Goal: Task Accomplishment & Management: Complete application form

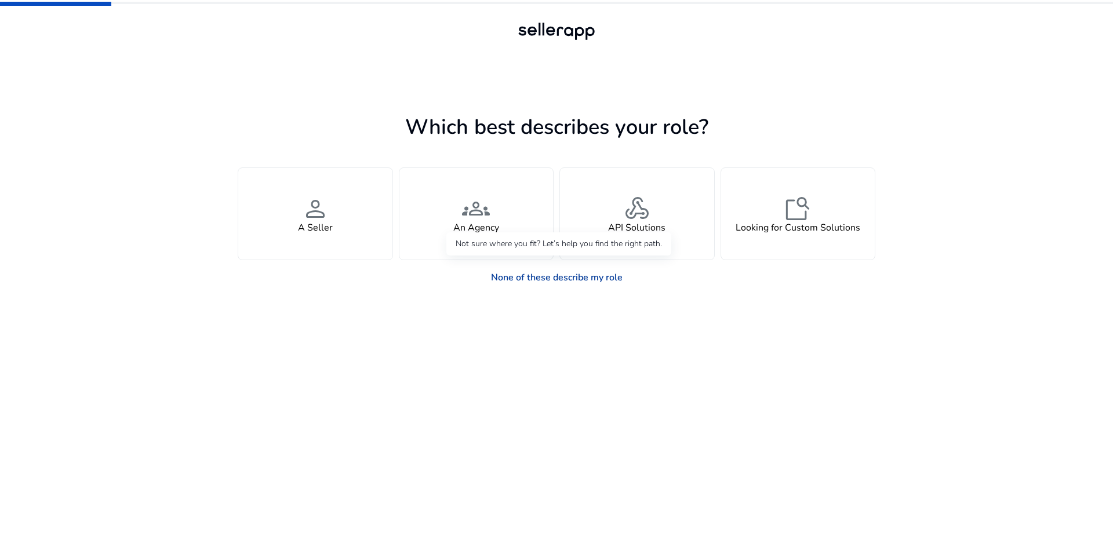
click at [562, 278] on link "None of these describe my role" at bounding box center [557, 277] width 150 height 23
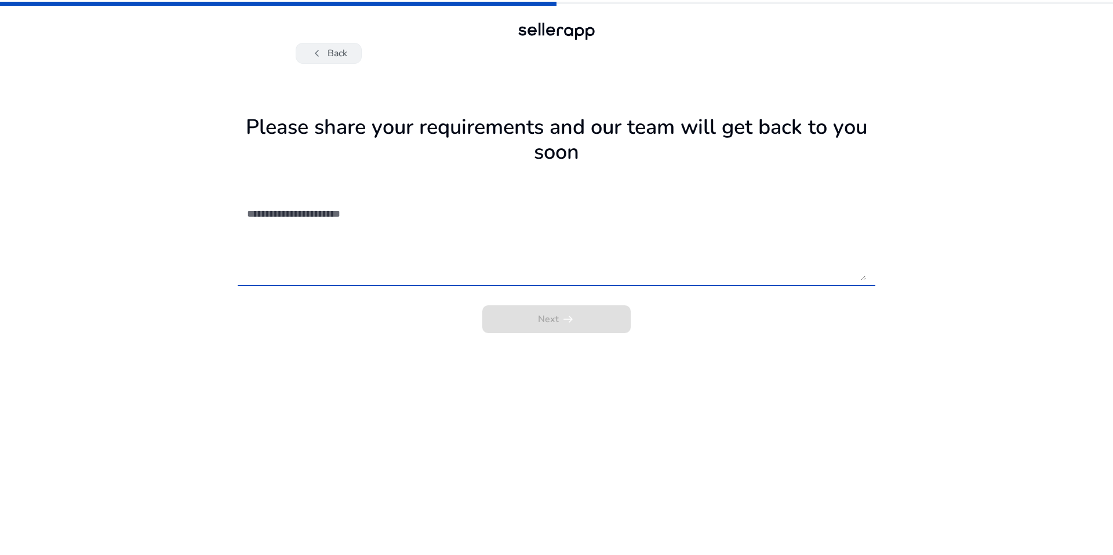
click at [333, 58] on button "chevron_left Back" at bounding box center [329, 53] width 66 height 21
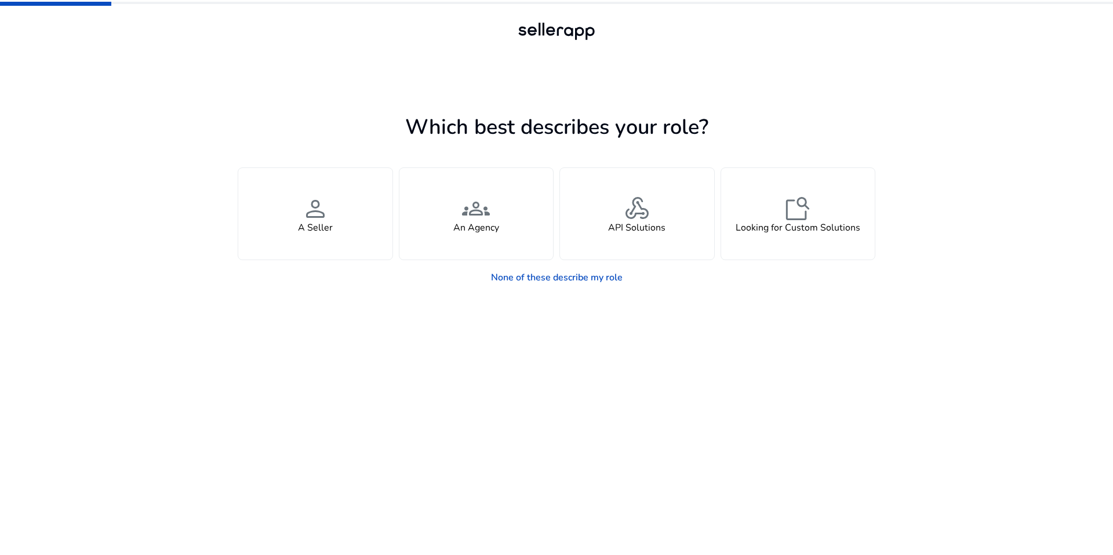
drag, startPoint x: 241, startPoint y: 130, endPoint x: 882, endPoint y: 303, distance: 664.0
click at [882, 303] on div "Which best describes your role? You manage your own brand or store and are look…" at bounding box center [556, 277] width 1113 height 555
copy div "Which best describes your role? You manage your own brand or store and are look…"
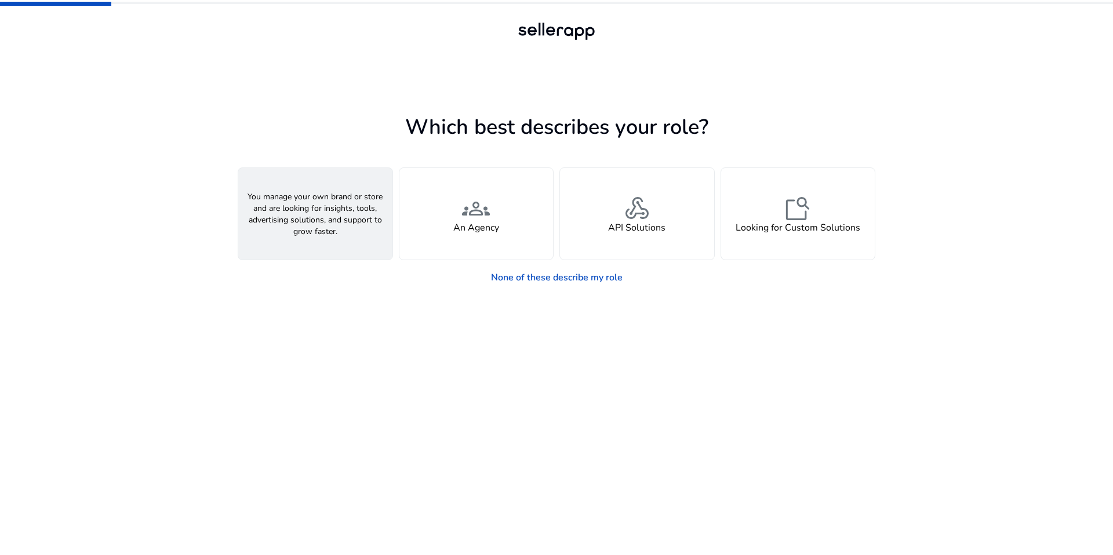
click at [329, 234] on h4 "A Seller" at bounding box center [315, 228] width 35 height 11
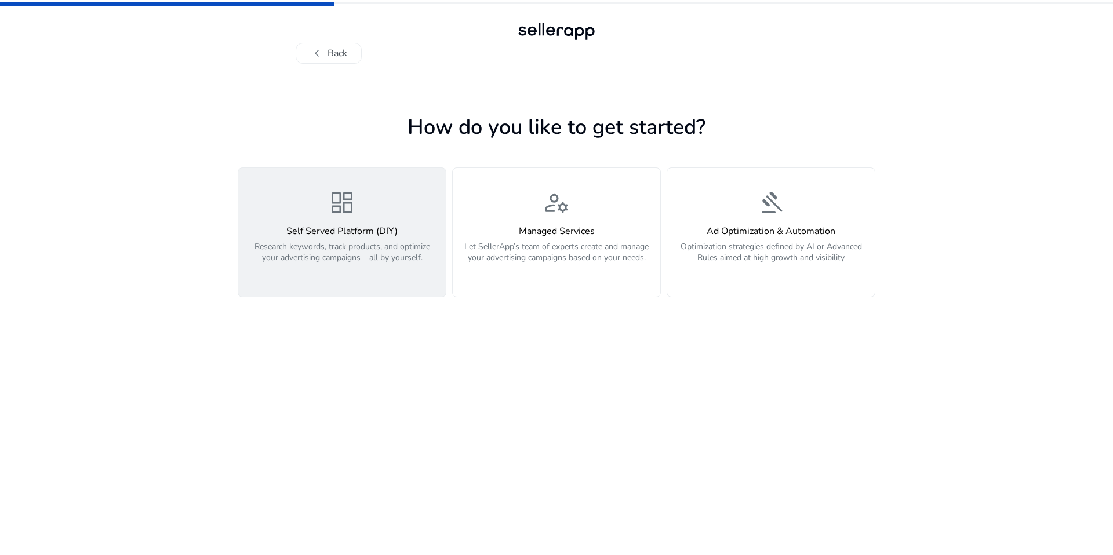
click at [336, 245] on p "Research keywords, track products, and optimize your advertising campaigns – al…" at bounding box center [342, 258] width 194 height 35
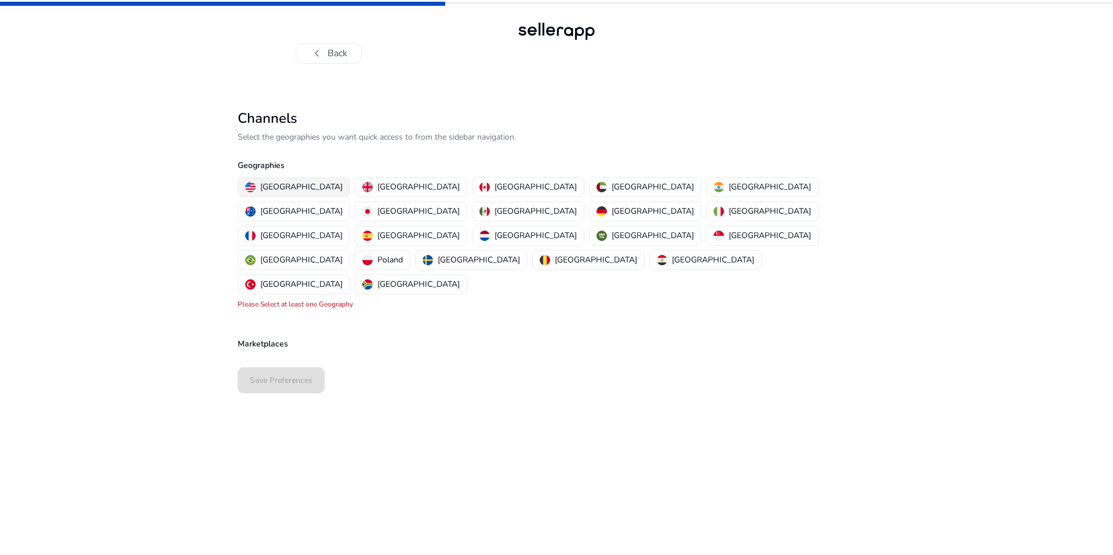
click at [290, 190] on p "[GEOGRAPHIC_DATA]" at bounding box center [301, 187] width 82 height 12
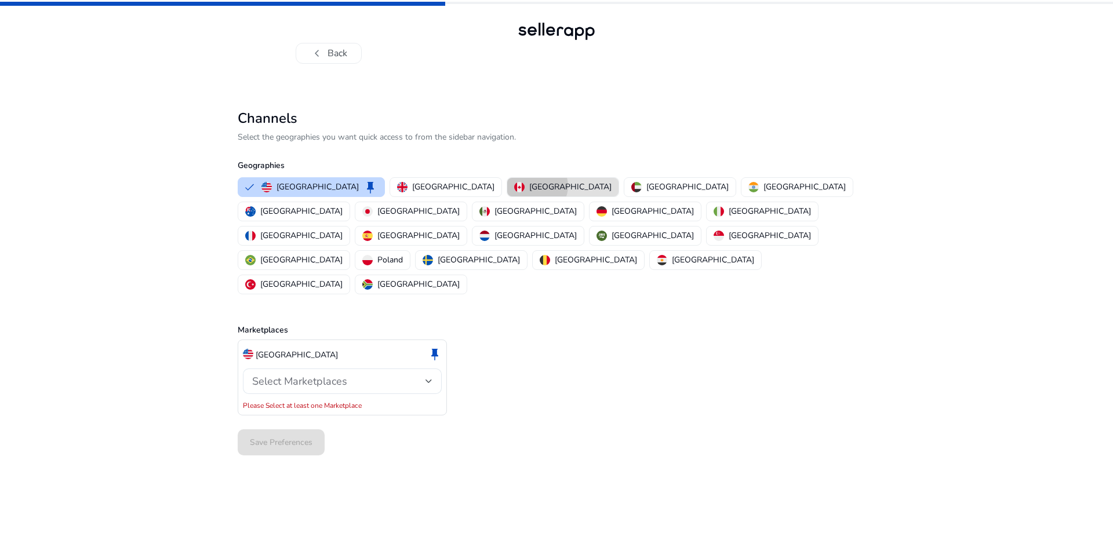
click at [529, 186] on p "[GEOGRAPHIC_DATA]" at bounding box center [570, 187] width 82 height 12
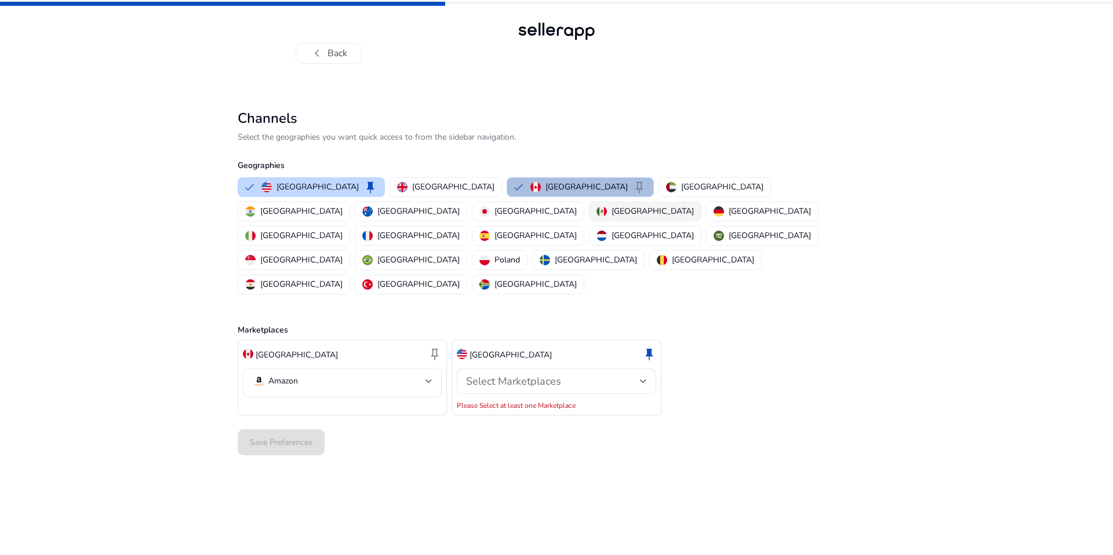
click at [612, 210] on p "[GEOGRAPHIC_DATA]" at bounding box center [653, 211] width 82 height 12
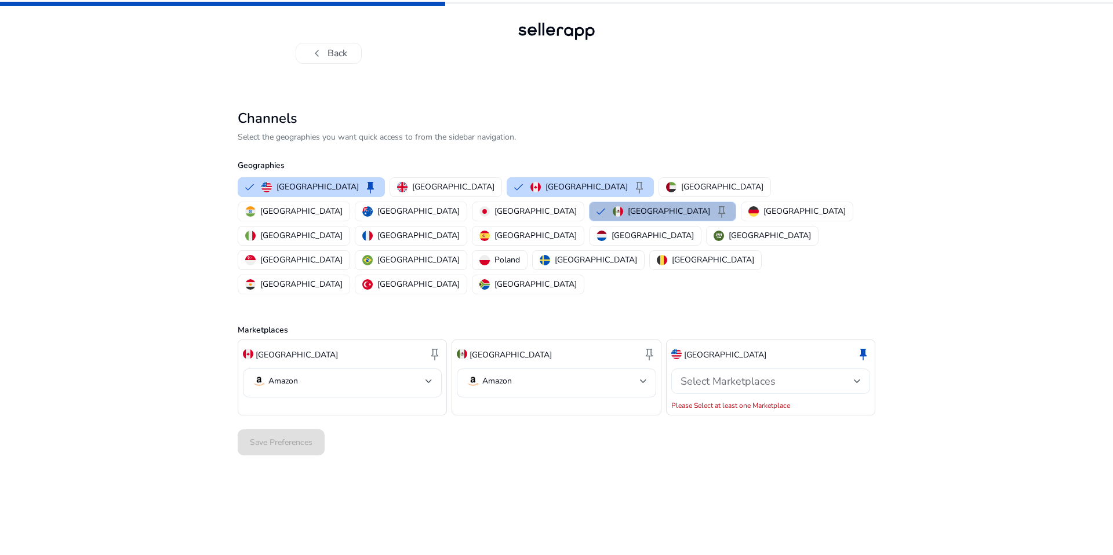
click at [819, 375] on div "Select Marketplaces" at bounding box center [767, 381] width 173 height 13
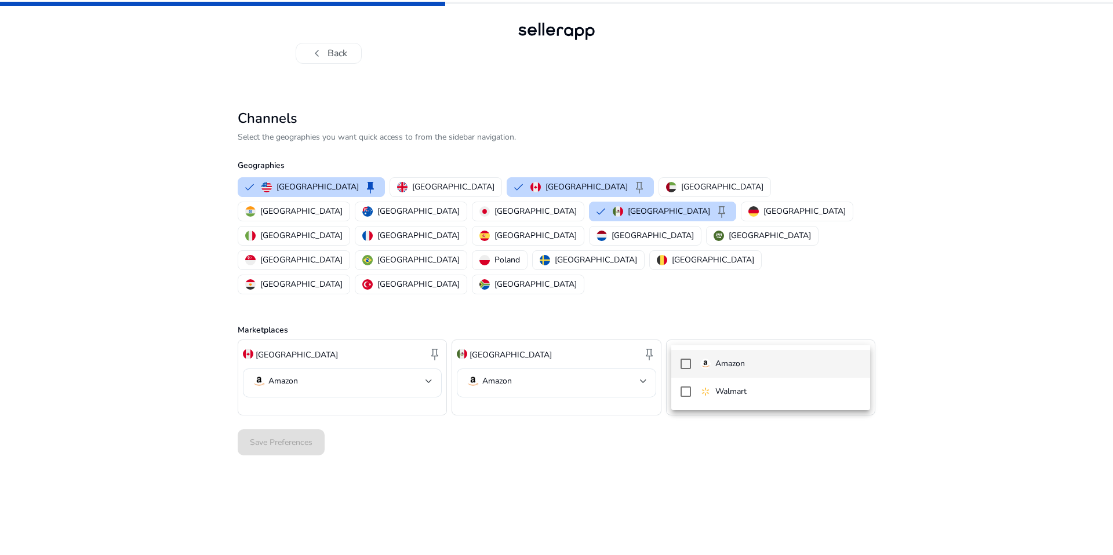
click at [685, 363] on mat-pseudo-checkbox at bounding box center [686, 364] width 10 height 10
click at [607, 460] on div at bounding box center [556, 277] width 1113 height 555
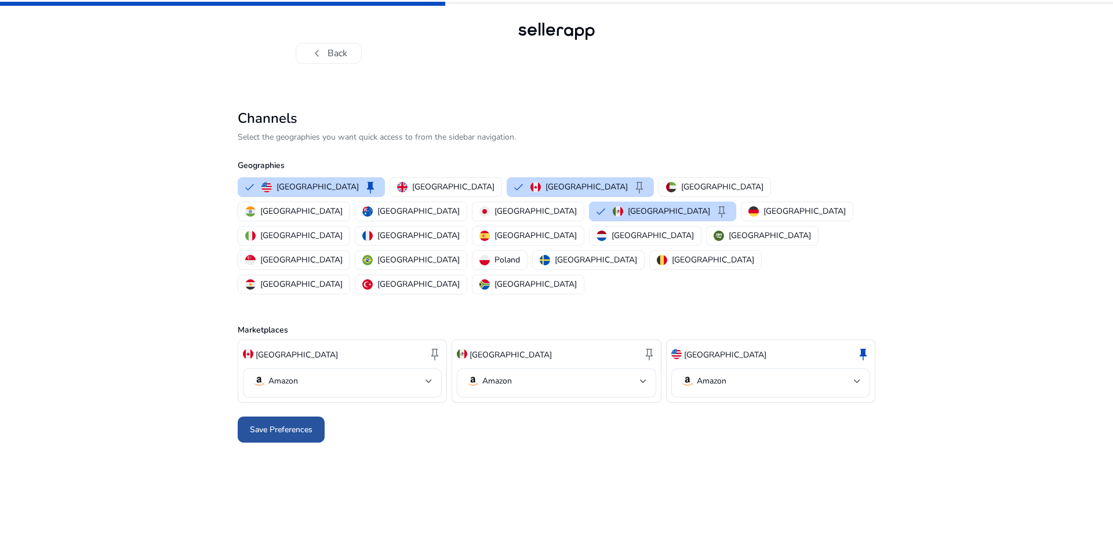
click at [285, 424] on span "Save Preferences" at bounding box center [281, 430] width 63 height 12
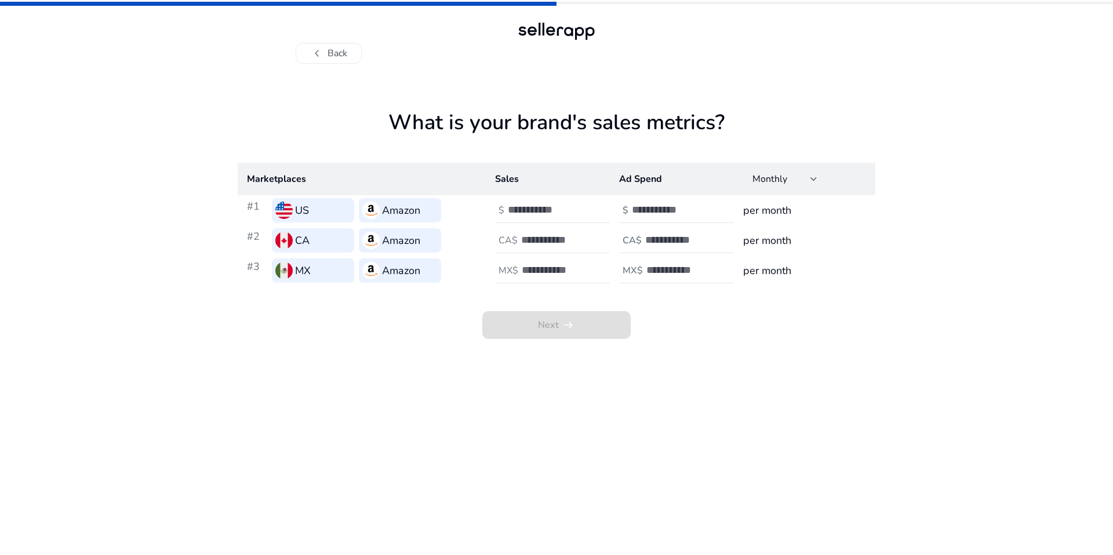
drag, startPoint x: 246, startPoint y: 160, endPoint x: 559, endPoint y: 253, distance: 327.2
click at [559, 253] on div "What is your brand's sales metrics? Marketplaces Sales Ad Spend Monthly #1 US A…" at bounding box center [557, 224] width 638 height 229
drag, startPoint x: 578, startPoint y: 264, endPoint x: 649, endPoint y: 273, distance: 71.9
click at [649, 273] on tr "#3 MX Amazon MX$ MX$ per month" at bounding box center [557, 271] width 638 height 30
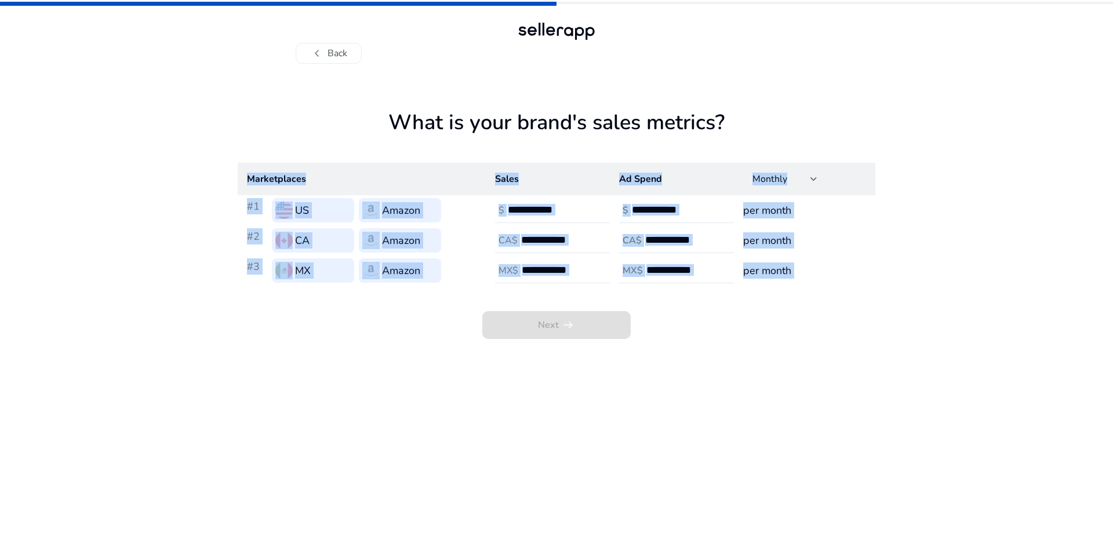
drag, startPoint x: 242, startPoint y: 165, endPoint x: 609, endPoint y: 304, distance: 392.5
click at [609, 304] on div "What is your brand's sales metrics? Marketplaces Sales Ad Spend Monthly #1 US A…" at bounding box center [557, 224] width 638 height 229
copy body "Marketplaces Sales Ad Spend Monthly #1 US Amazon $ $ per month #2 CA Amazon [GE…"
click at [521, 211] on input "number" at bounding box center [547, 209] width 78 height 13
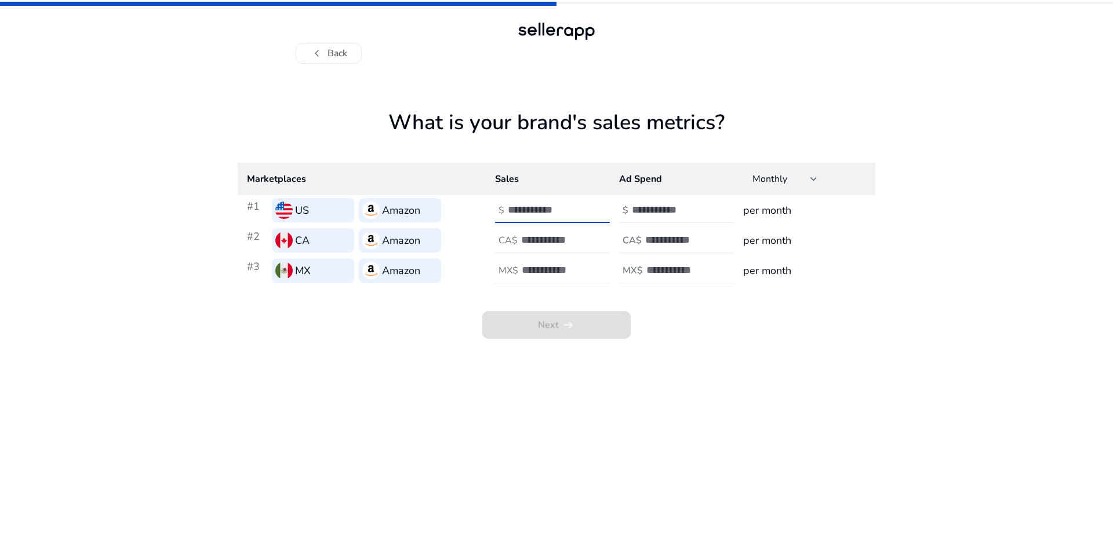
click at [522, 241] on input "number" at bounding box center [560, 240] width 78 height 13
click at [536, 205] on input "***" at bounding box center [547, 209] width 78 height 13
type input "****"
click at [527, 237] on input "number" at bounding box center [560, 240] width 78 height 13
type input "*"
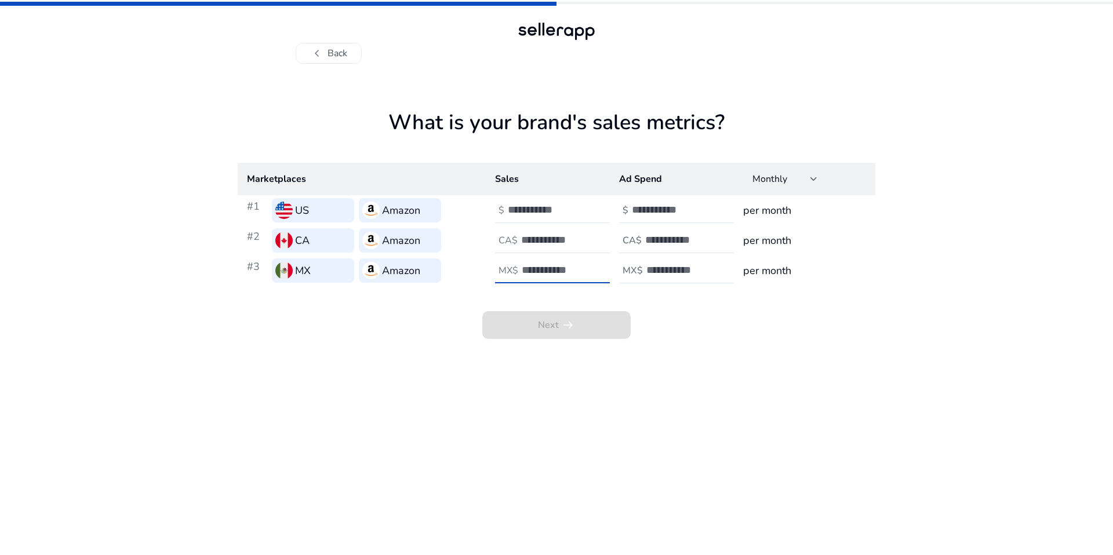
click at [530, 272] on input "number" at bounding box center [561, 270] width 78 height 13
type input "*"
click at [650, 210] on input "number" at bounding box center [671, 209] width 78 height 13
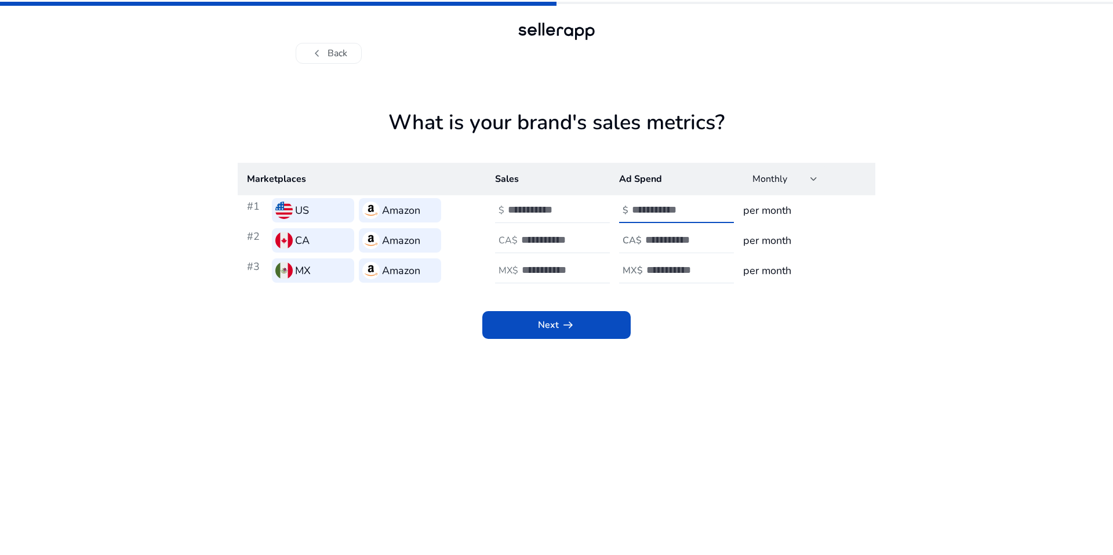
type input "***"
click at [652, 245] on input "number" at bounding box center [684, 240] width 78 height 13
type input "*"
click at [650, 271] on input "number" at bounding box center [685, 270] width 78 height 13
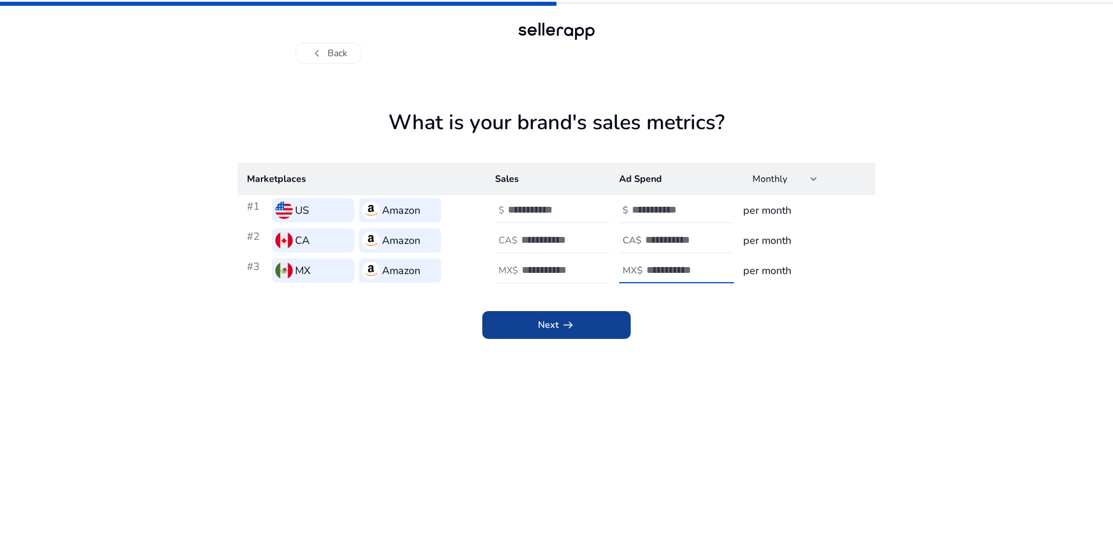
type input "*"
click at [570, 334] on span at bounding box center [556, 325] width 148 height 28
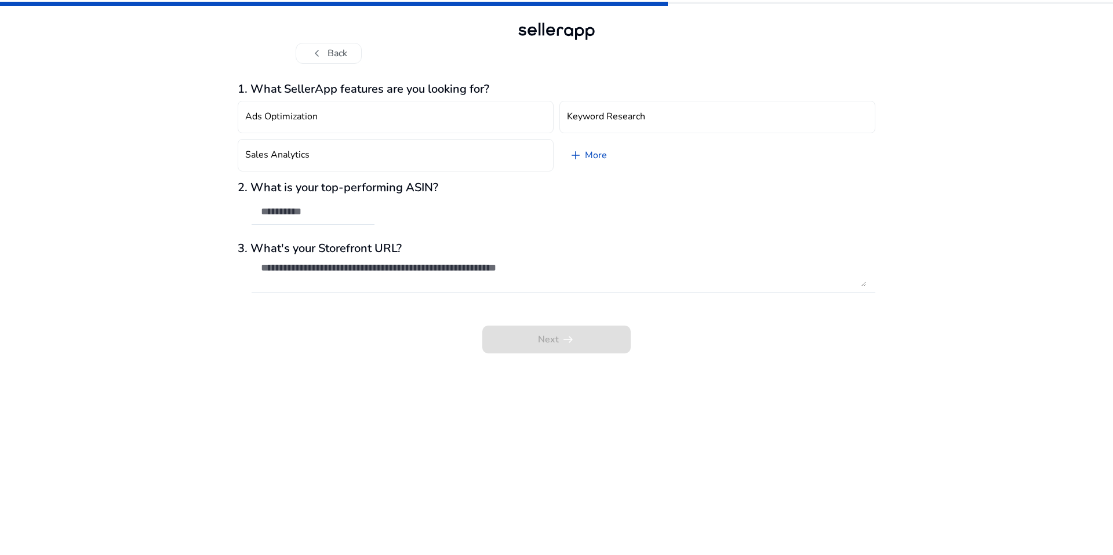
drag, startPoint x: 214, startPoint y: 76, endPoint x: 576, endPoint y: 296, distance: 424.0
click at [576, 296] on div "chevron_left Back 1. What SellerApp features are you looking for? Ads Optimizat…" at bounding box center [556, 277] width 1113 height 555
copy div "1. What SellerApp features are you looking for? Ads Optimization Keyword Resear…"
click at [317, 125] on button "Ads Optimization" at bounding box center [396, 117] width 316 height 32
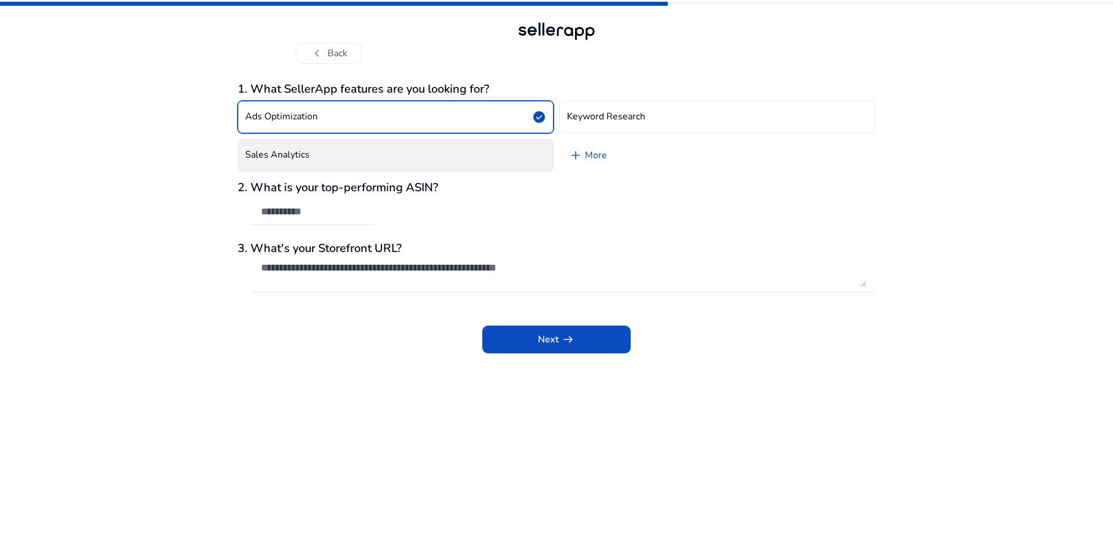
click at [355, 154] on button "Sales Analytics" at bounding box center [396, 155] width 316 height 32
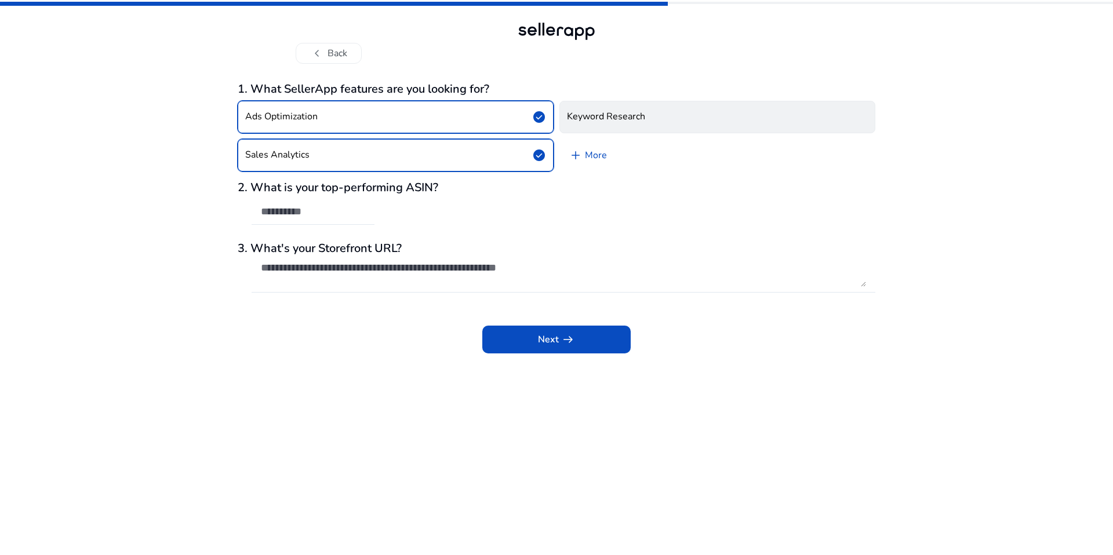
click at [678, 115] on button "Keyword Research" at bounding box center [717, 117] width 316 height 32
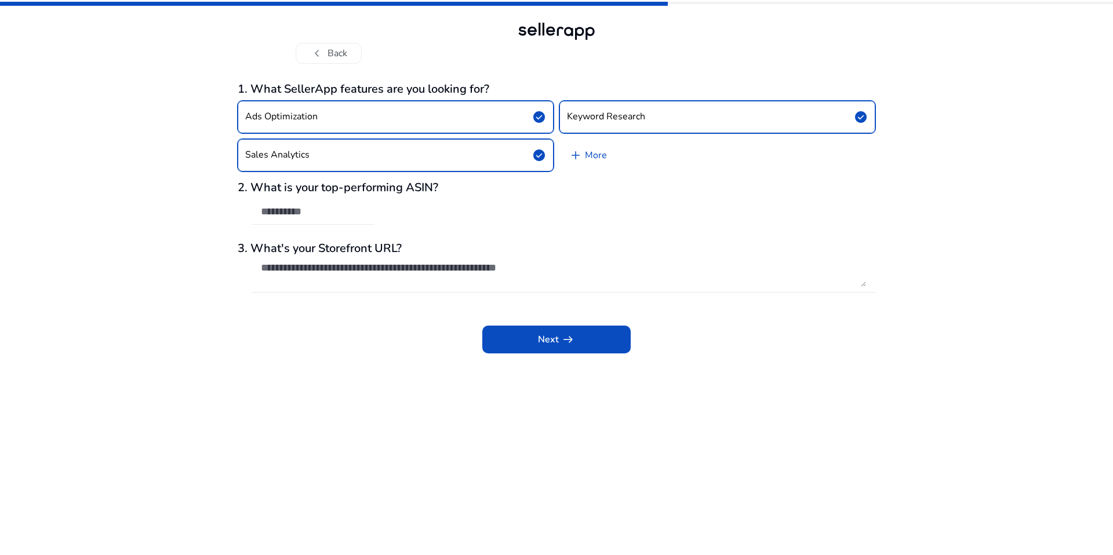
click at [351, 217] on input "text" at bounding box center [313, 211] width 104 height 13
paste input "**********"
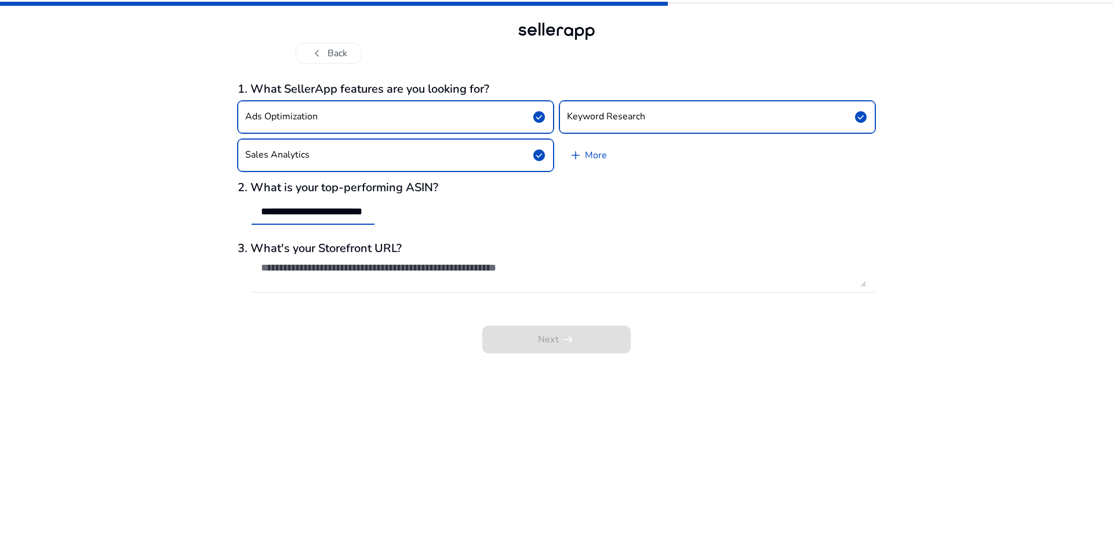
scroll to position [0, 14]
type input "**********"
drag, startPoint x: 415, startPoint y: 249, endPoint x: 250, endPoint y: 248, distance: 164.1
click at [250, 248] on h3 "3. What's your Storefront URL?" at bounding box center [557, 249] width 638 height 14
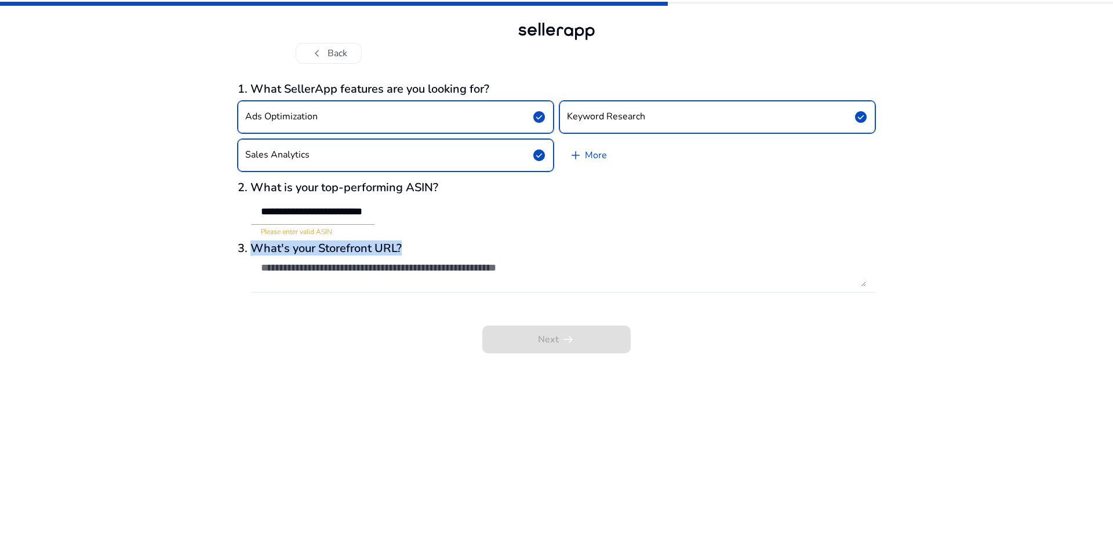
copy h3 "What's your Storefront URL?"
click at [438, 239] on div "**********" at bounding box center [557, 217] width 638 height 271
drag, startPoint x: 406, startPoint y: 248, endPoint x: 252, endPoint y: 246, distance: 153.6
click at [252, 246] on h3 "3. What's your Storefront URL?" at bounding box center [557, 249] width 638 height 14
copy h3 "What's your Storefront URL?"
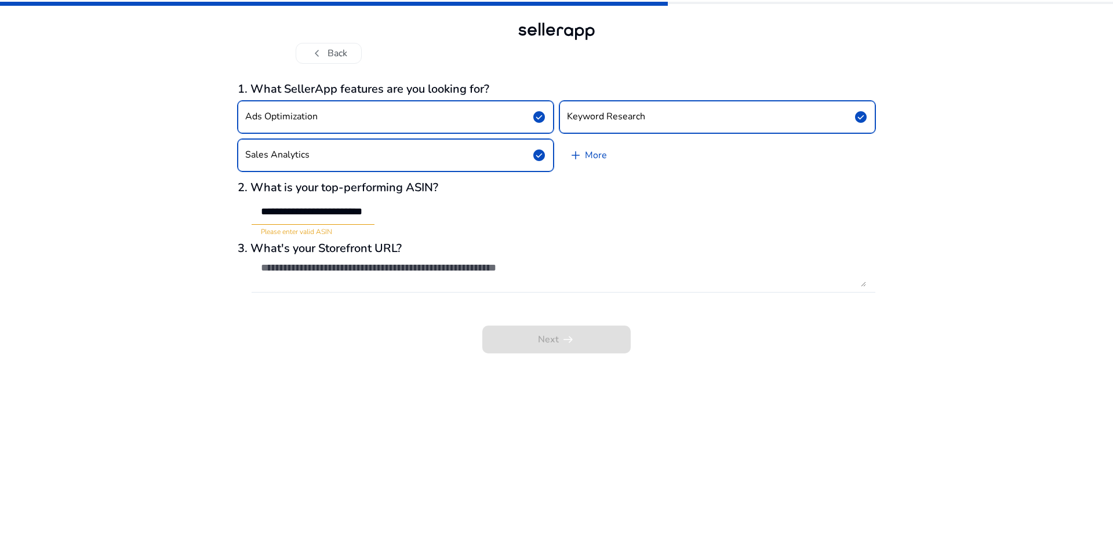
click at [297, 249] on h3 "3. What's your Storefront URL?" at bounding box center [557, 249] width 638 height 14
click at [282, 270] on textarea at bounding box center [563, 274] width 605 height 26
paste textarea "**********"
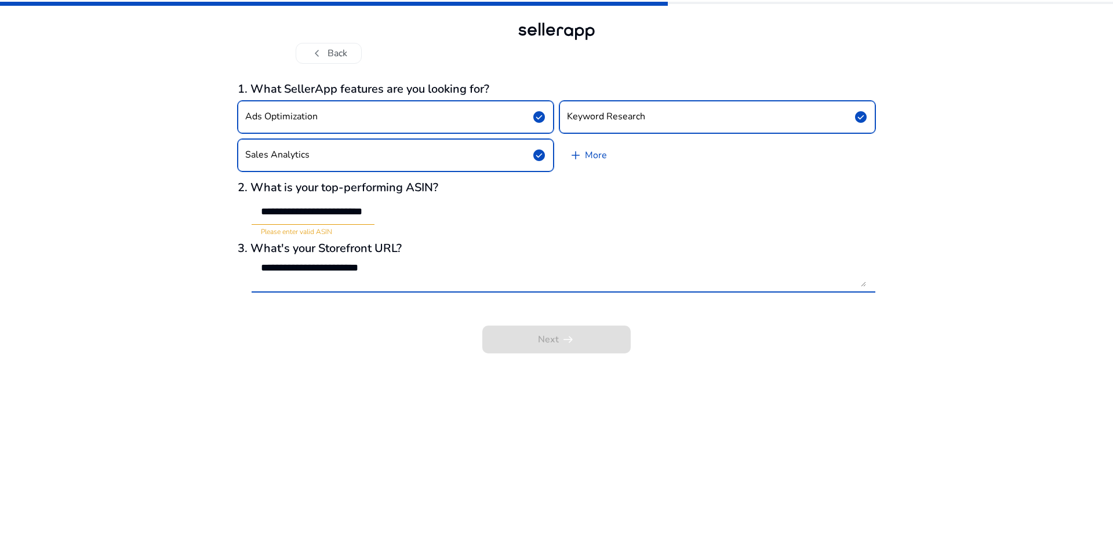
paste textarea "**********"
type textarea "**********"
click at [515, 246] on h3 "3. What's your Storefront URL?" at bounding box center [557, 249] width 638 height 14
click at [312, 212] on input "**********" at bounding box center [313, 211] width 104 height 13
click at [289, 212] on input "**********" at bounding box center [313, 211] width 104 height 13
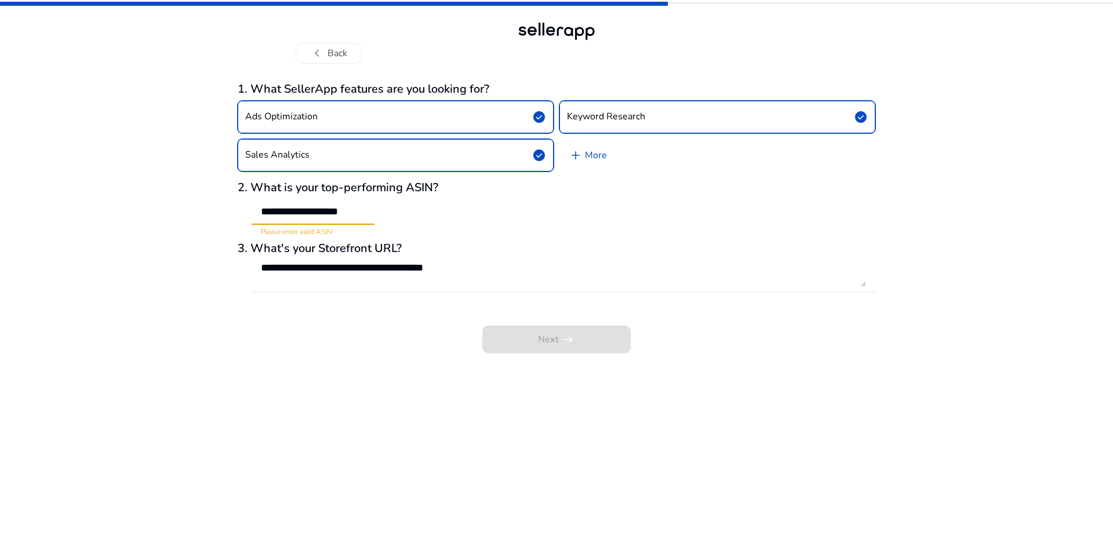
drag, startPoint x: 359, startPoint y: 214, endPoint x: 257, endPoint y: 195, distance: 103.8
click at [257, 196] on div "**********" at bounding box center [557, 209] width 638 height 56
click at [253, 183] on h3 "2. What is your top-performing ASIN?" at bounding box center [557, 188] width 638 height 14
drag, startPoint x: 253, startPoint y: 183, endPoint x: 340, endPoint y: 226, distance: 96.7
click at [340, 226] on div "**********" at bounding box center [557, 209] width 638 height 56
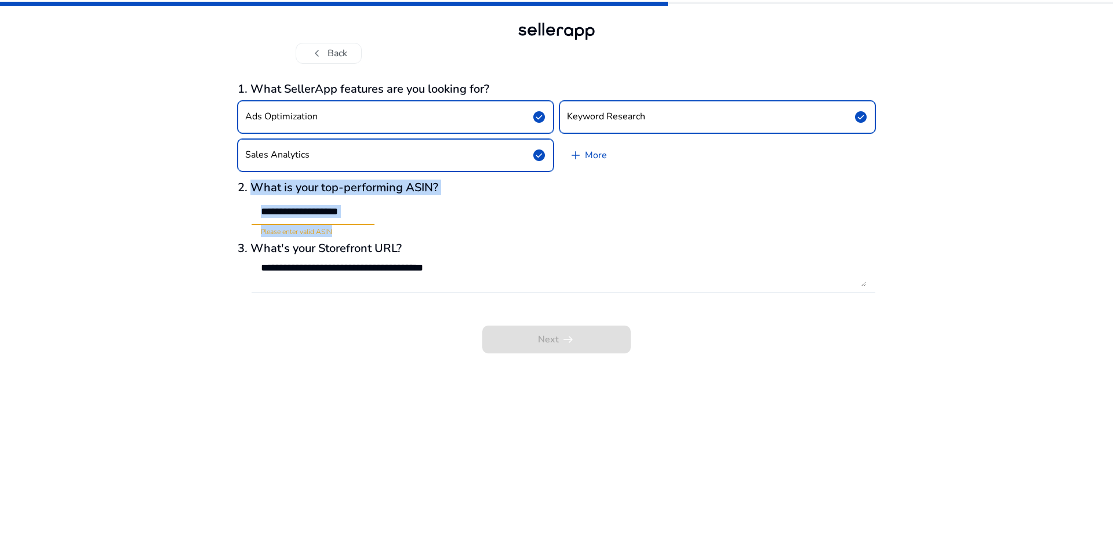
copy div "What is your top-performing ASIN? Please enter valid ASIN"
click at [360, 211] on input "**********" at bounding box center [313, 211] width 104 height 13
click at [360, 207] on input "**********" at bounding box center [313, 211] width 104 height 13
type input "*"
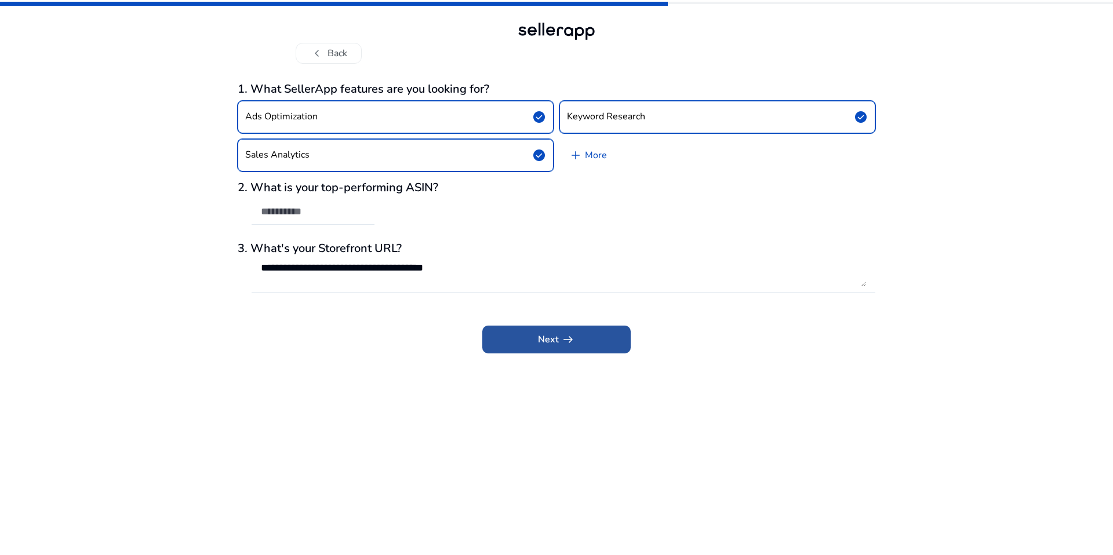
click at [540, 337] on span "Next arrow_right_alt" at bounding box center [556, 340] width 37 height 14
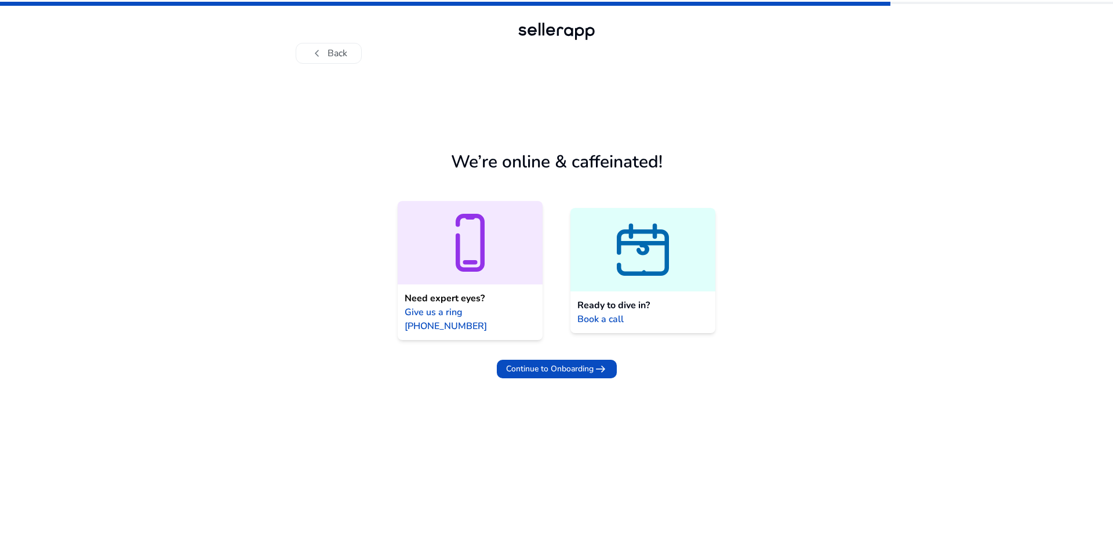
click at [614, 299] on span "Ready to dive in?" at bounding box center [613, 306] width 72 height 14
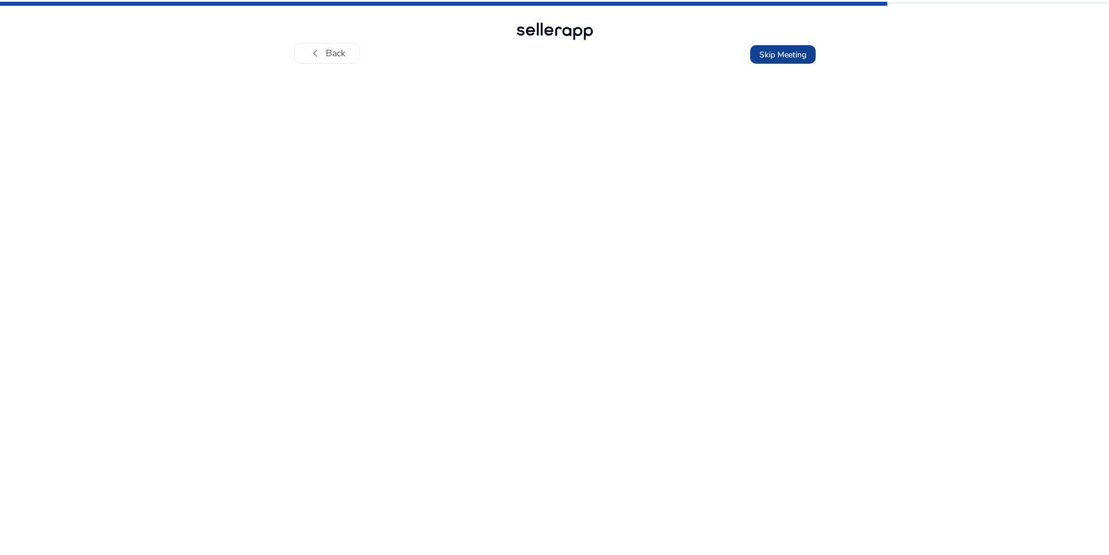
click at [776, 56] on span "Skip Meeting" at bounding box center [782, 55] width 47 height 12
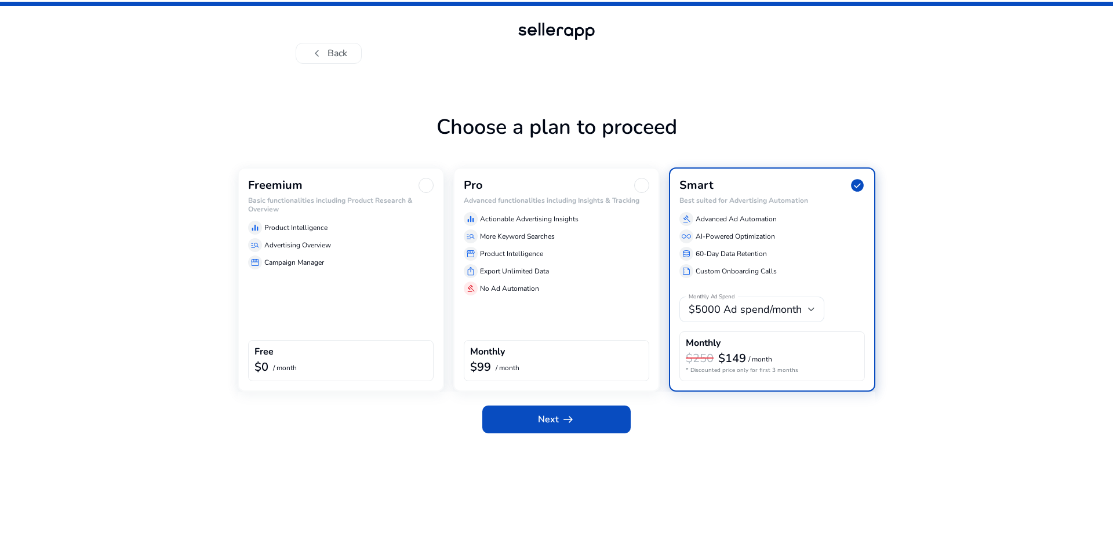
click at [426, 188] on div at bounding box center [426, 185] width 15 height 15
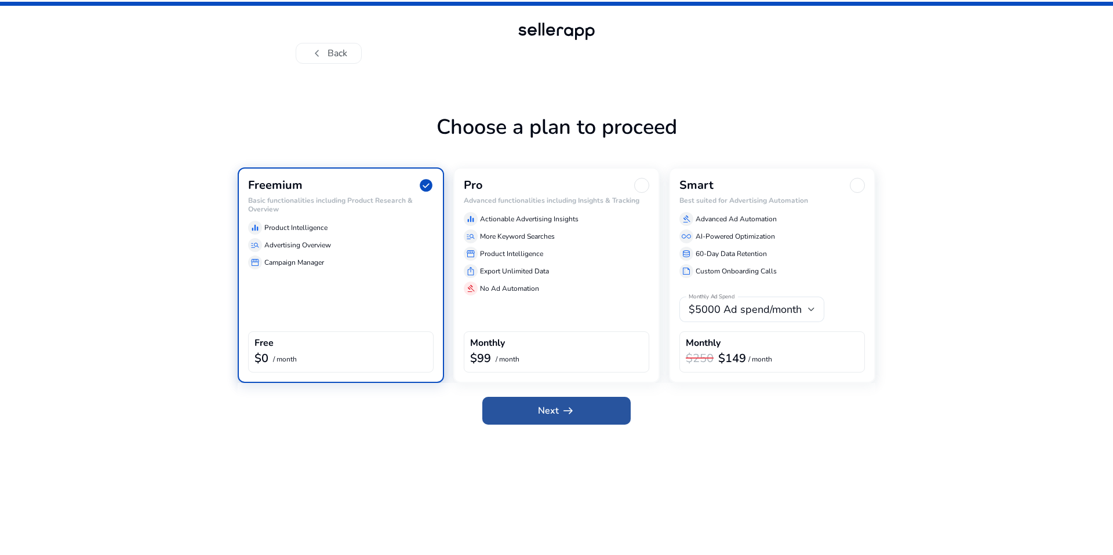
click at [537, 416] on span at bounding box center [556, 411] width 148 height 28
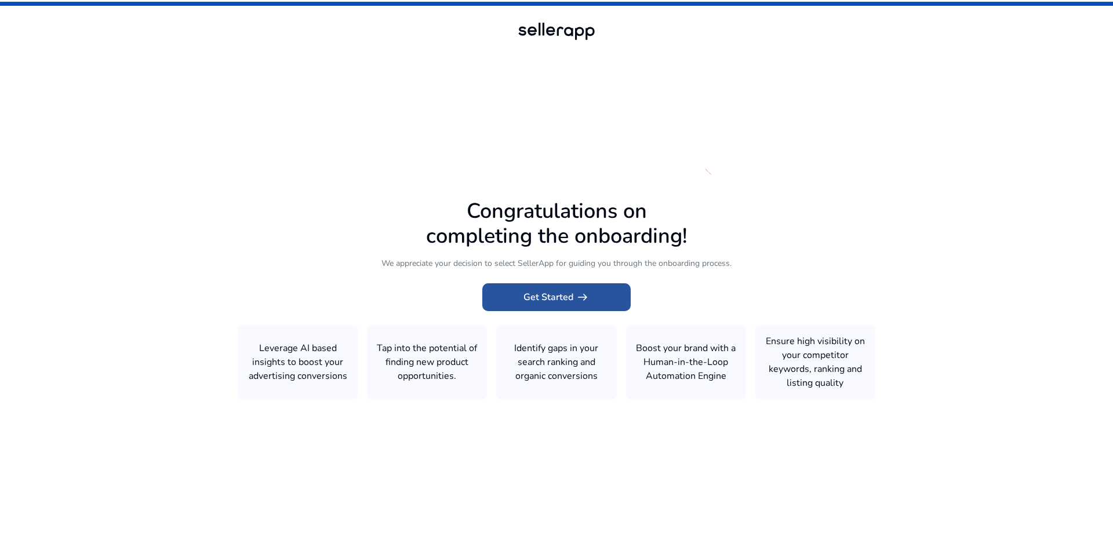
click at [567, 301] on span "Get Started arrow_right_alt" at bounding box center [556, 297] width 66 height 14
